Goal: Check status: Check status

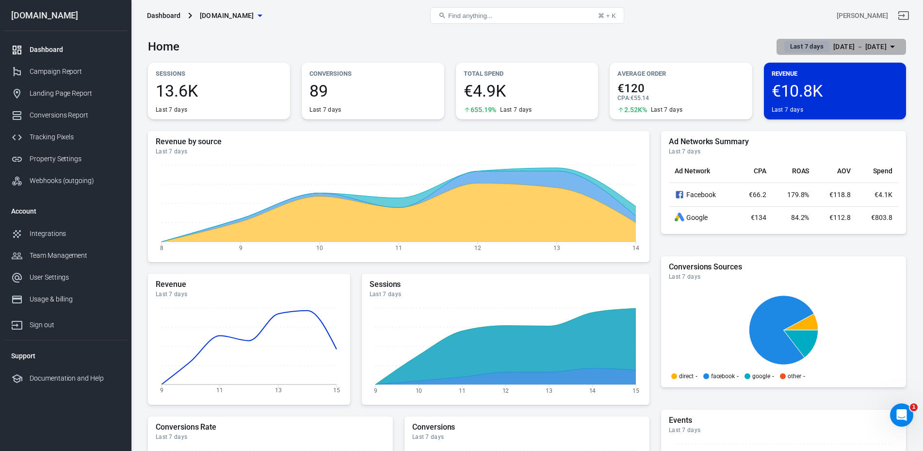
click at [577, 44] on span "Last 7 days" at bounding box center [806, 47] width 41 height 10
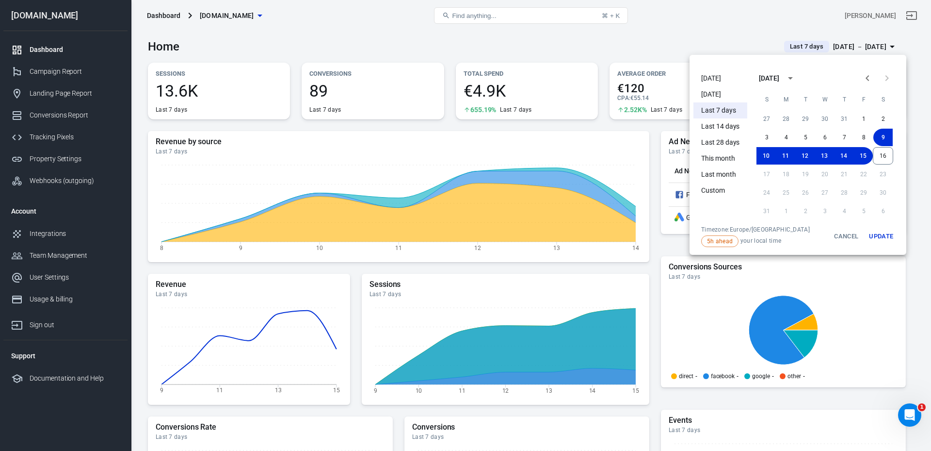
click at [577, 79] on li "[DATE]" at bounding box center [721, 78] width 54 height 16
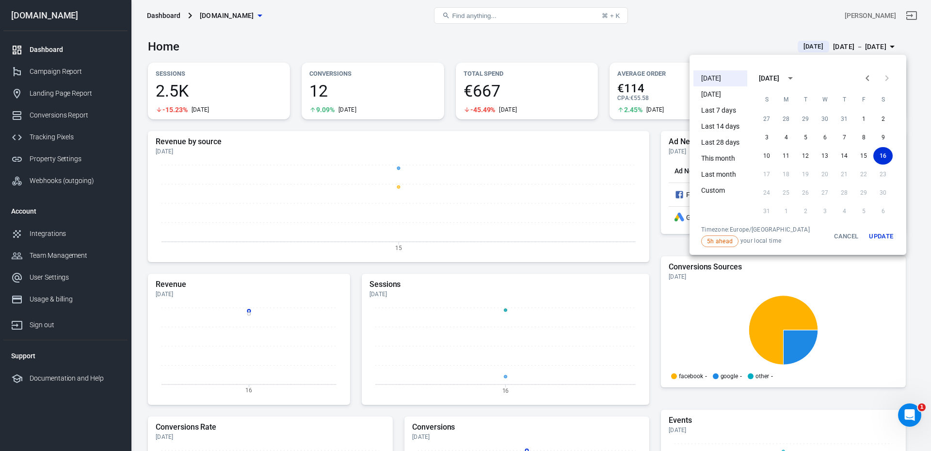
click at [577, 182] on div at bounding box center [465, 225] width 931 height 451
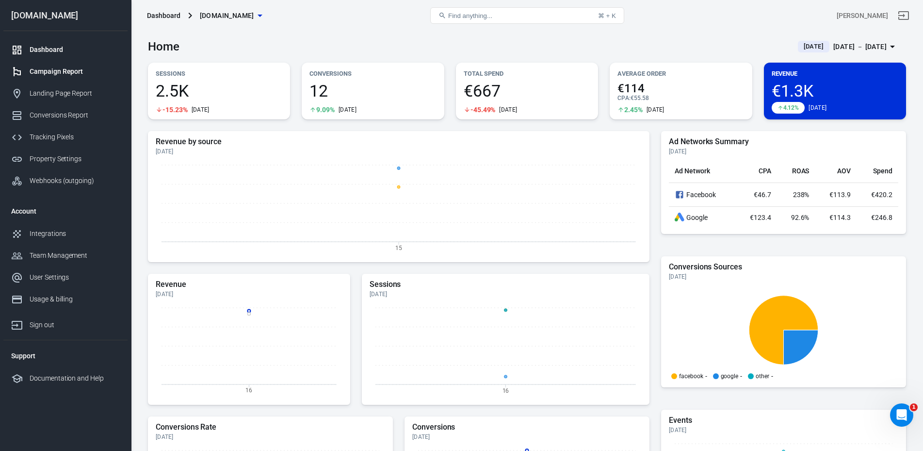
click at [74, 75] on div "Campaign Report" at bounding box center [75, 71] width 90 height 10
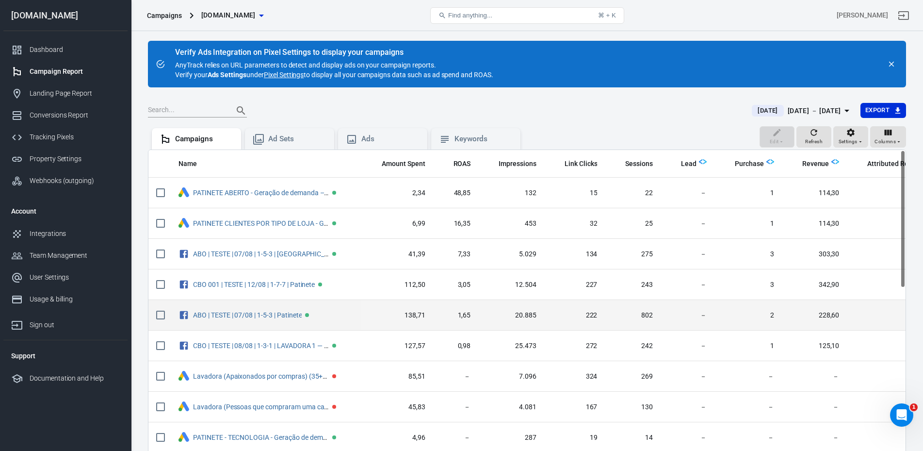
click at [162, 314] on input "scrollable content" at bounding box center [160, 315] width 20 height 20
checkbox input "true"
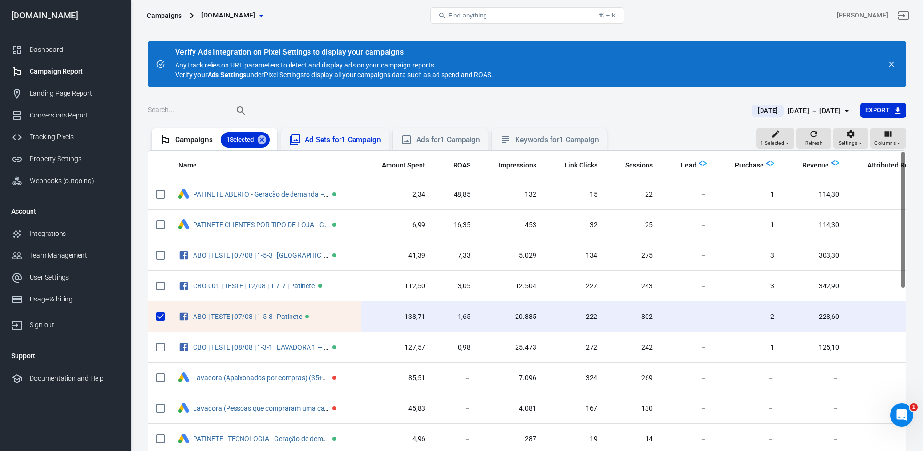
click at [360, 137] on div "Ad Sets for 1 Campaign" at bounding box center [343, 140] width 77 height 10
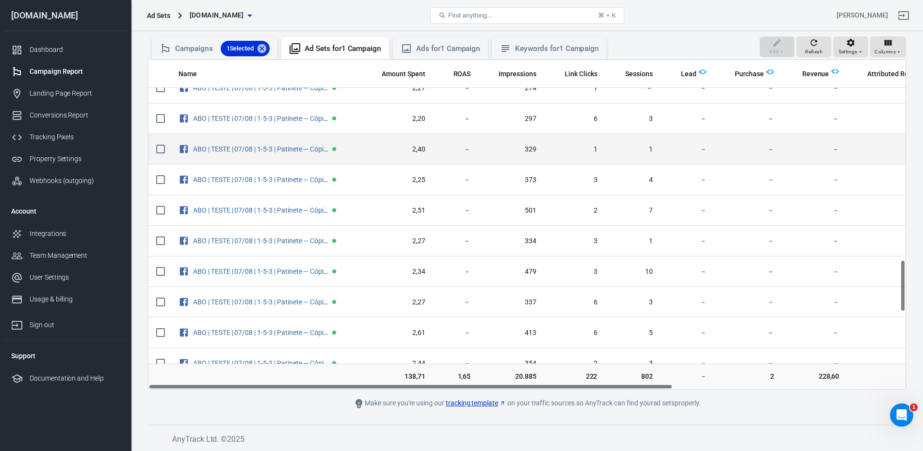
scroll to position [1160, 0]
